Goal: Transaction & Acquisition: Download file/media

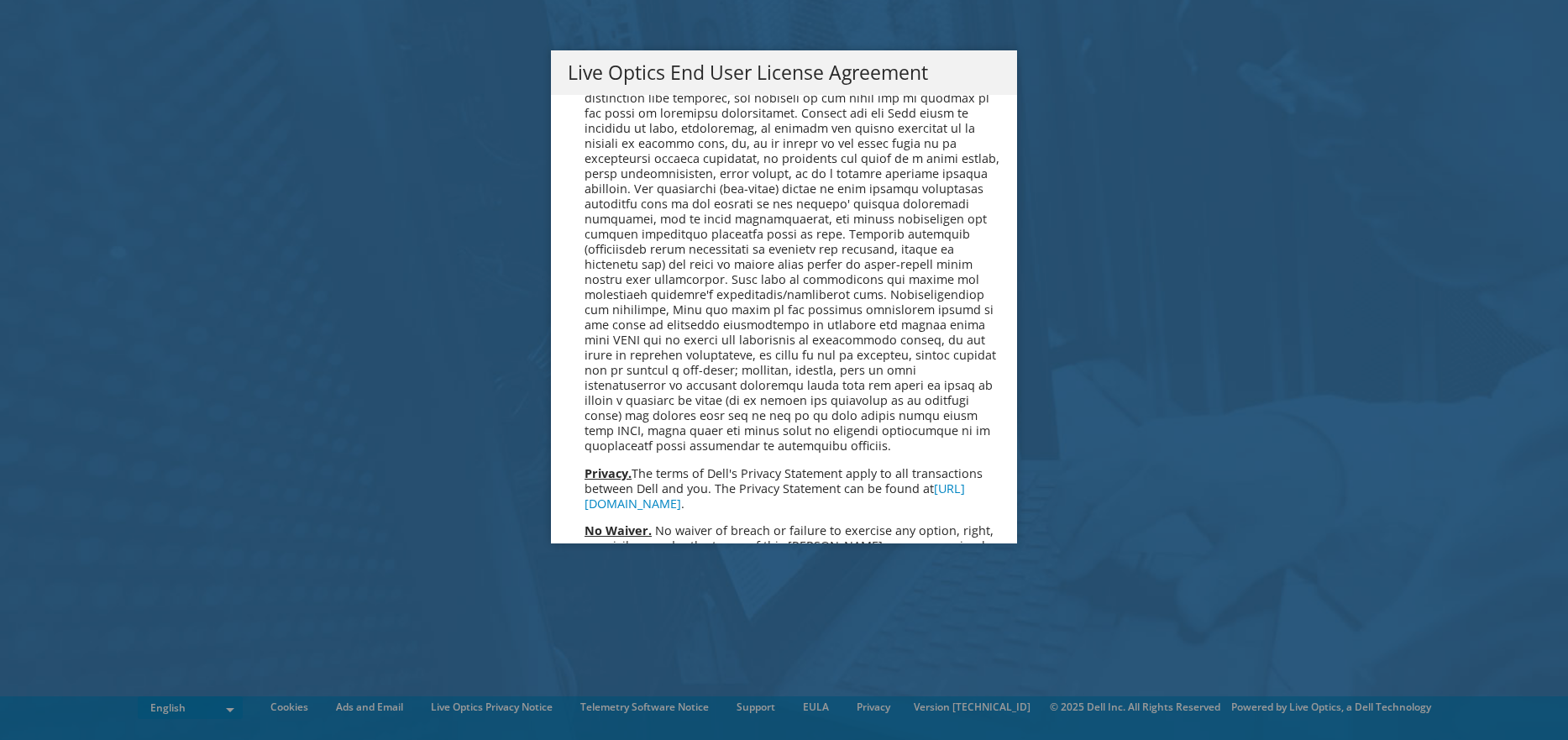
scroll to position [6352, 0]
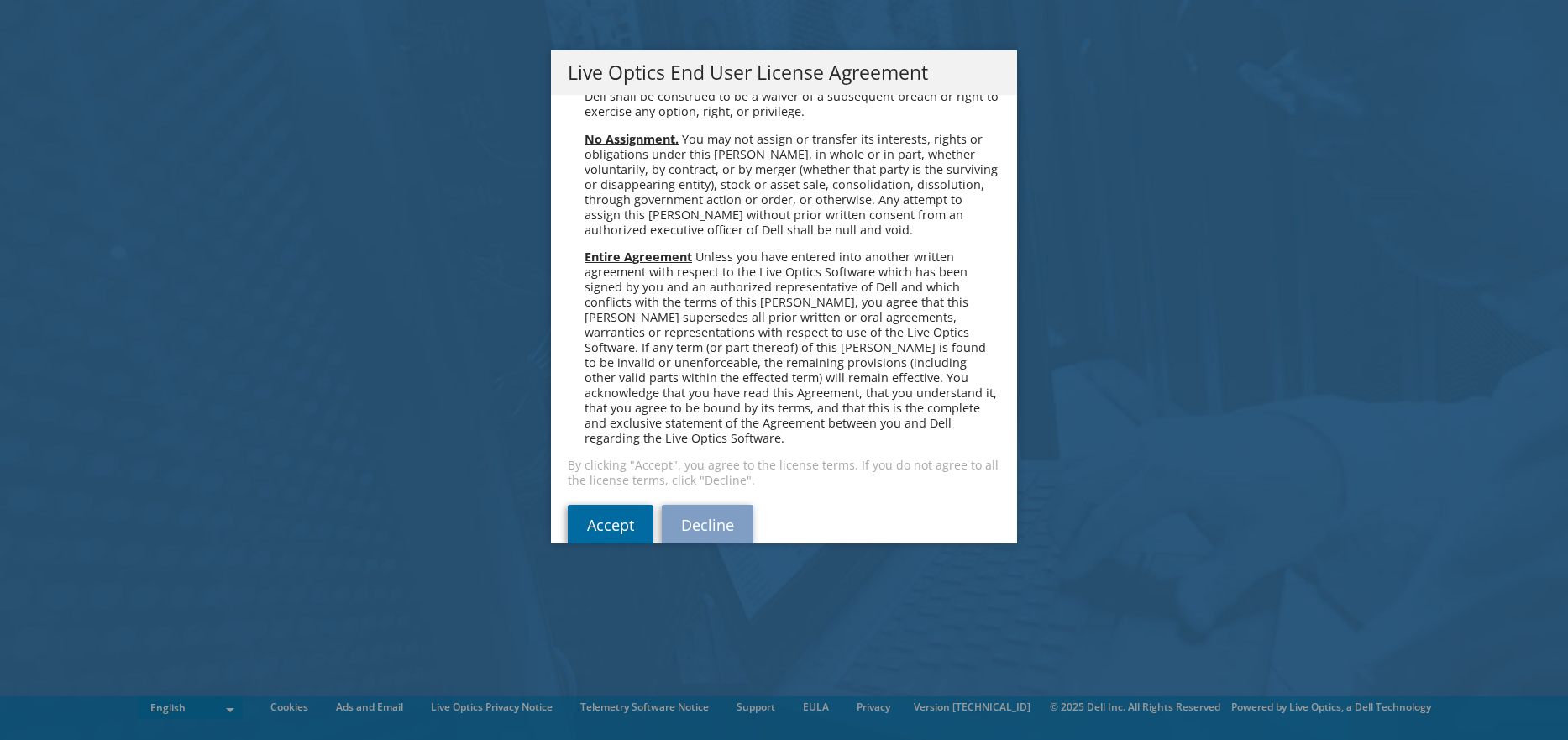
click at [573, 507] on link "Accept" at bounding box center [610, 525] width 86 height 41
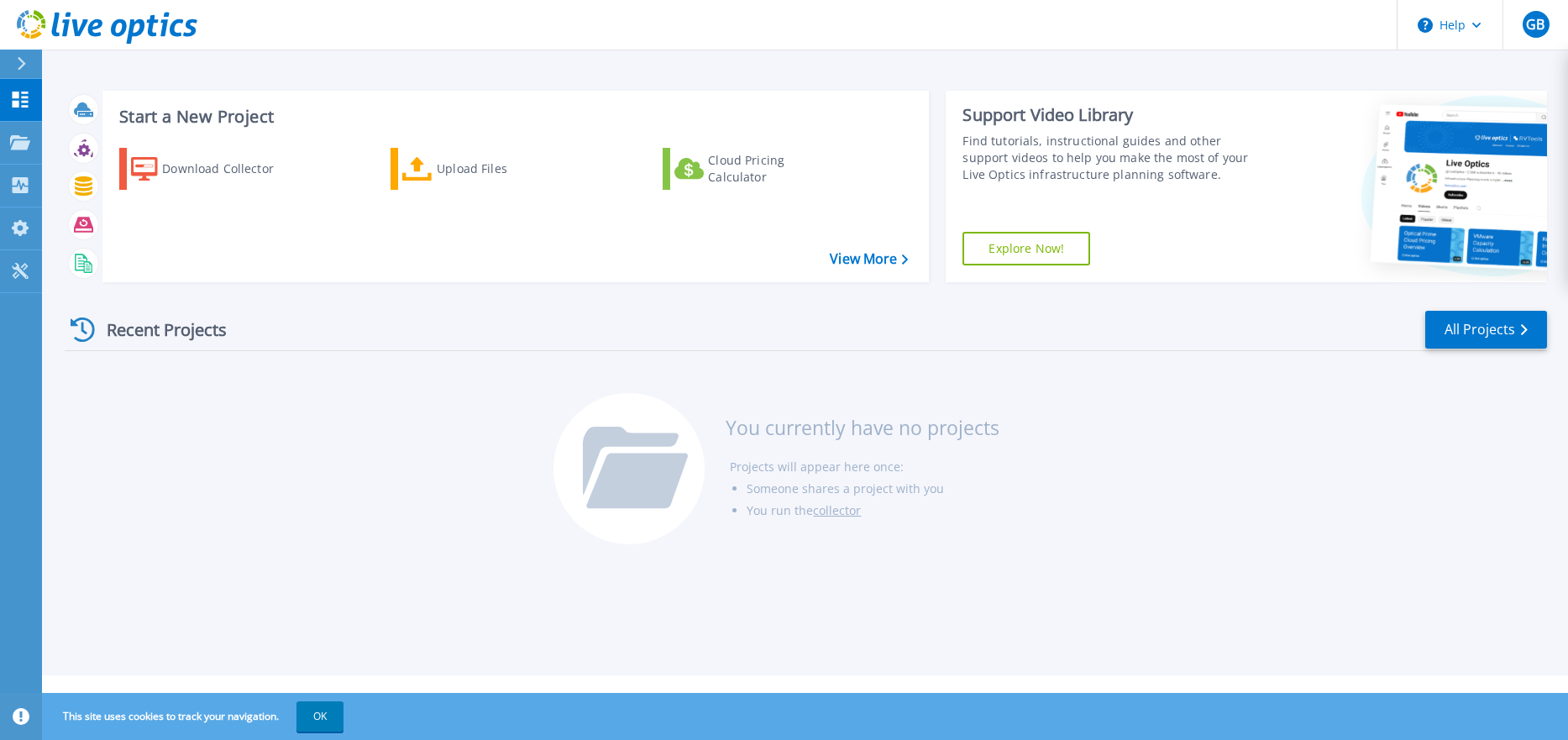
click at [485, 54] on div "Start a New Project Download Collector Upload Files Cloud Pricing Calculator Vi…" at bounding box center [805, 338] width 1526 height 675
click at [207, 185] on link "Download Collector" at bounding box center [212, 168] width 187 height 42
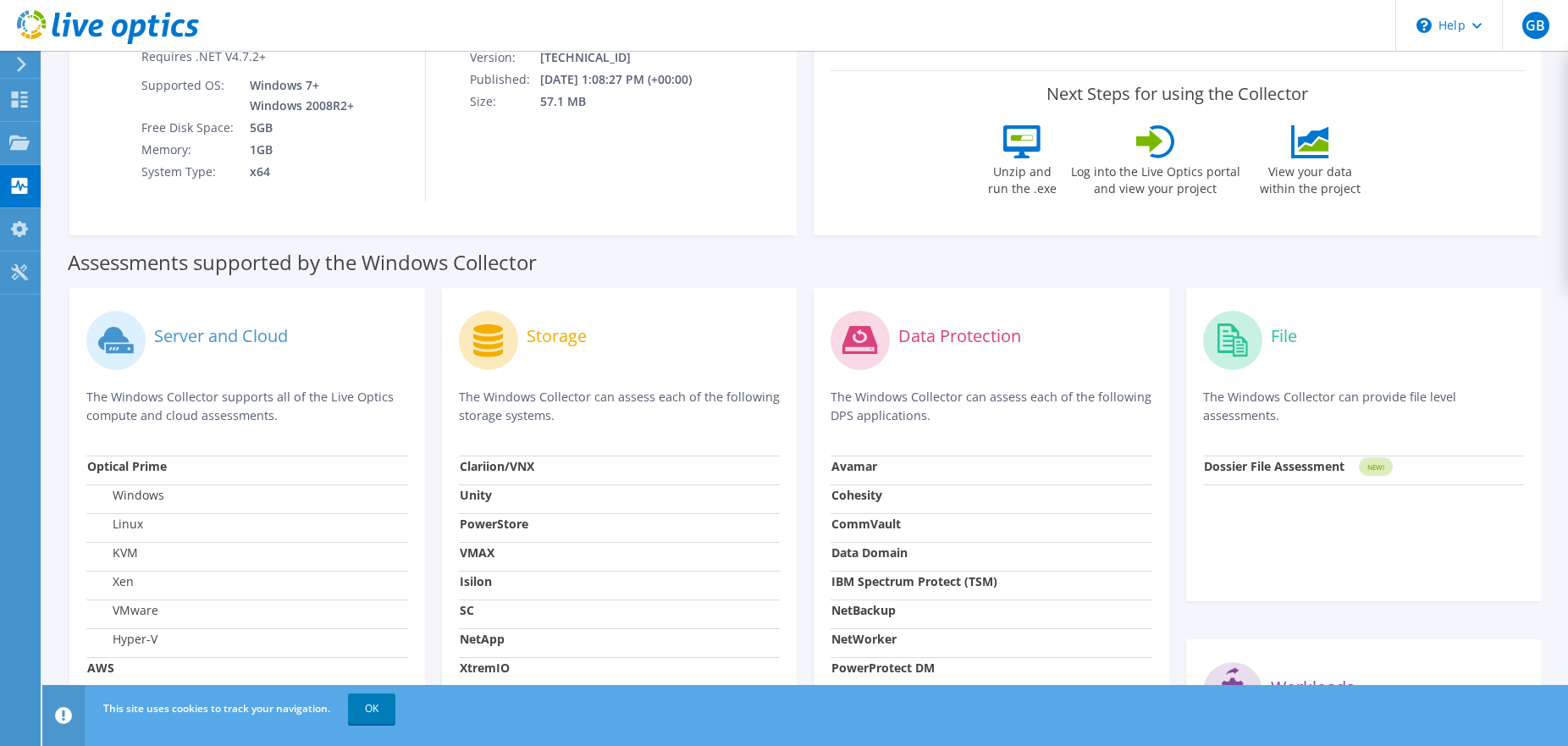
scroll to position [64, 0]
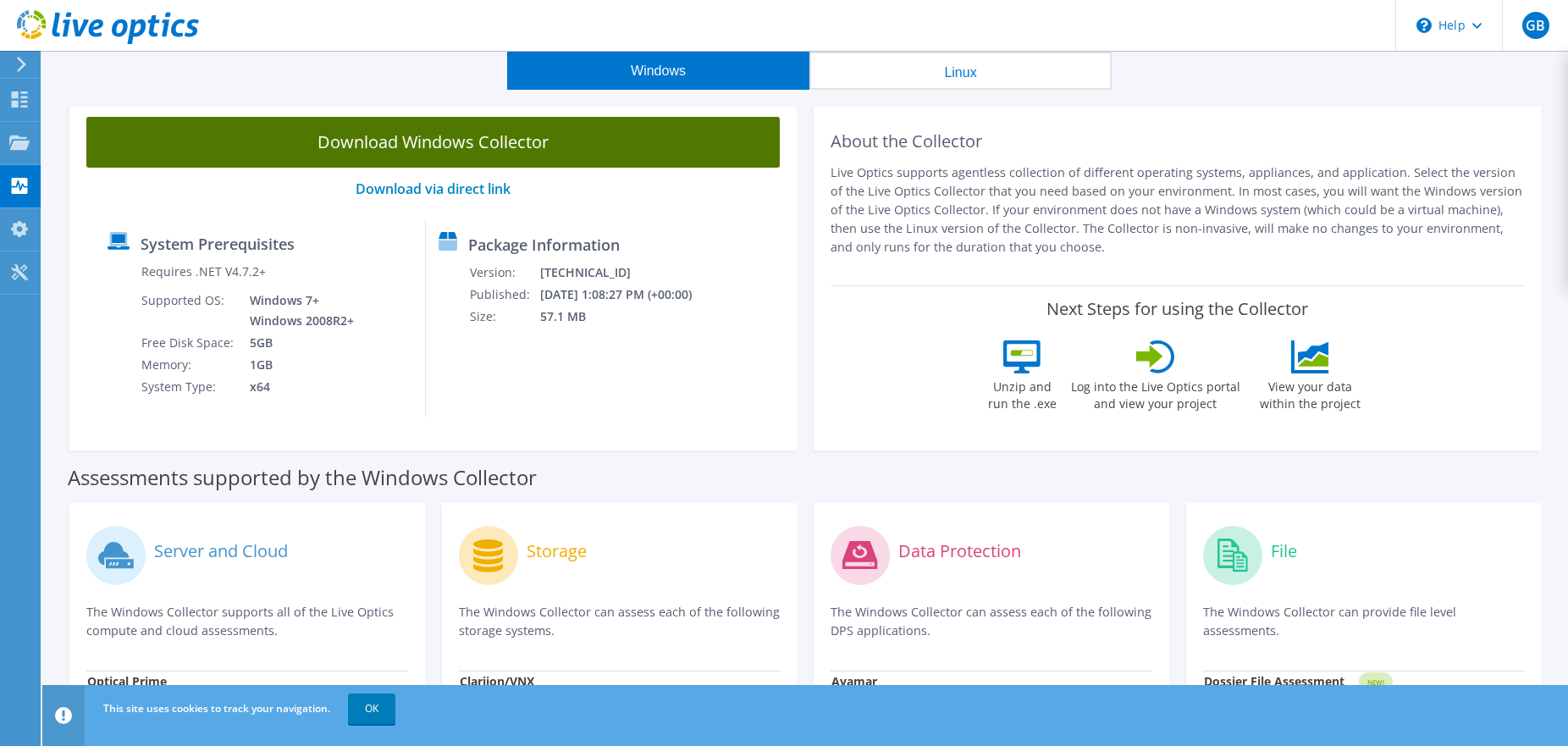
click at [465, 153] on link "Download Windows Collector" at bounding box center [433, 142] width 693 height 51
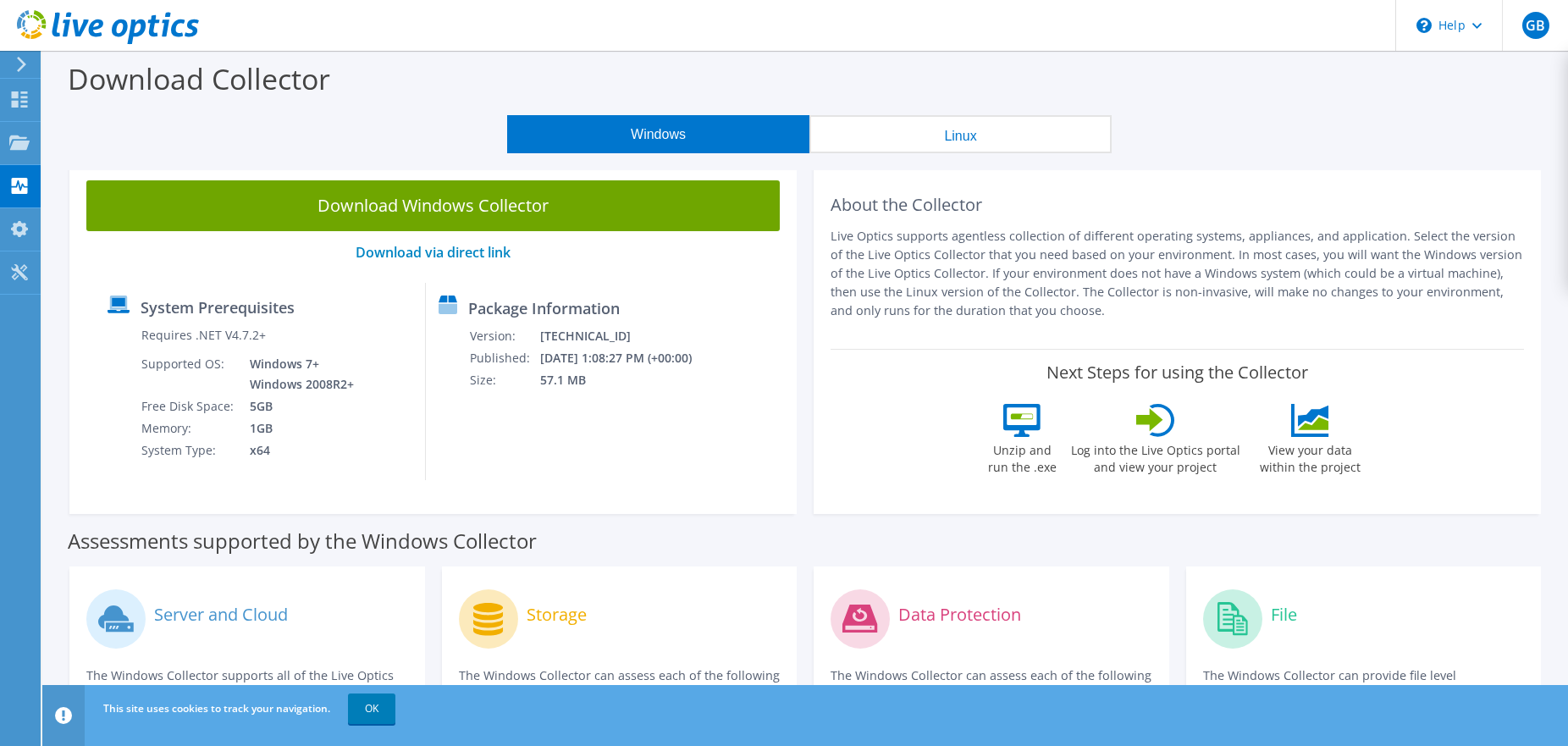
click at [1219, 83] on div "Download Collector" at bounding box center [805, 83] width 1509 height 64
click at [877, 75] on div "Download Collector" at bounding box center [805, 83] width 1509 height 64
click at [573, 77] on div "Download Collector" at bounding box center [805, 83] width 1509 height 64
click at [798, 83] on div "Download Collector" at bounding box center [805, 83] width 1509 height 64
